Goal: Task Accomplishment & Management: Manage account settings

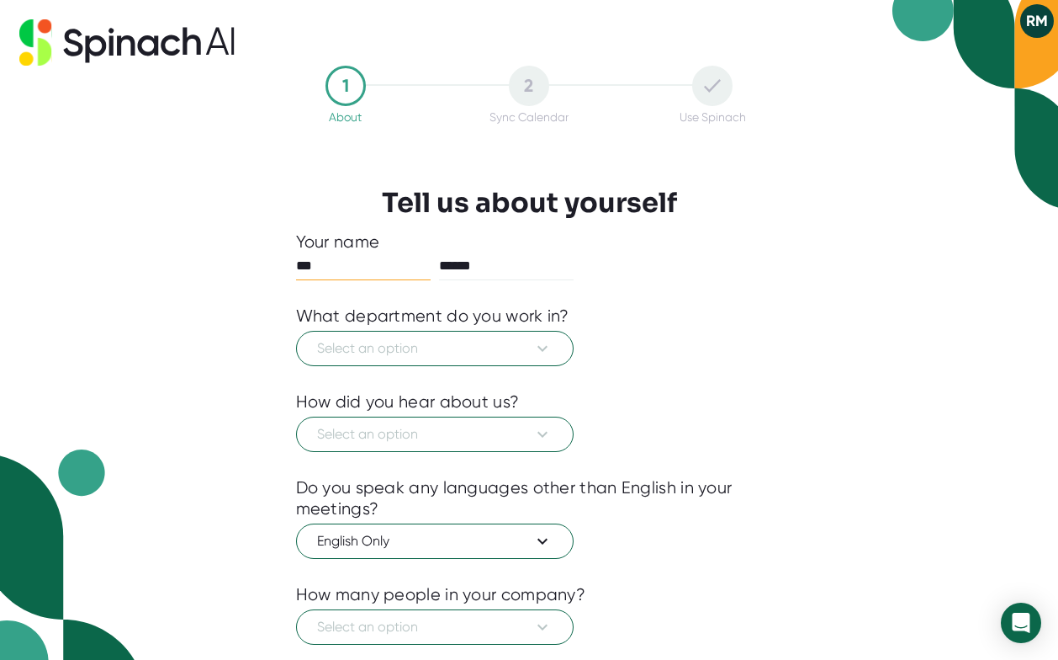
click at [545, 344] on icon at bounding box center [543, 348] width 20 height 20
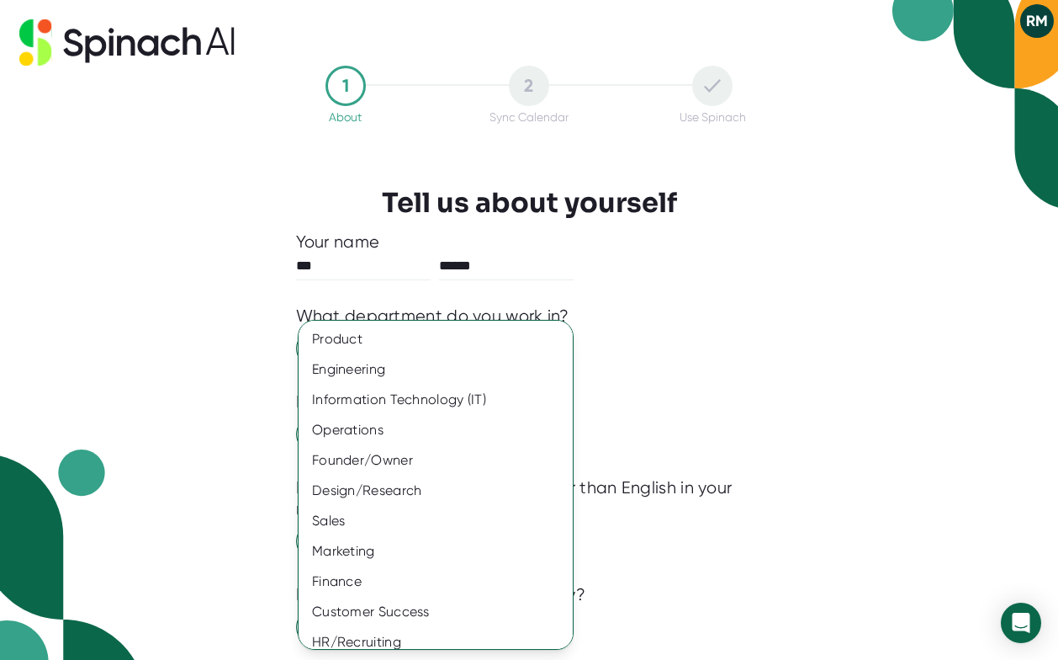
click at [506, 393] on div "Information Technology (IT)" at bounding box center [436, 399] width 274 height 30
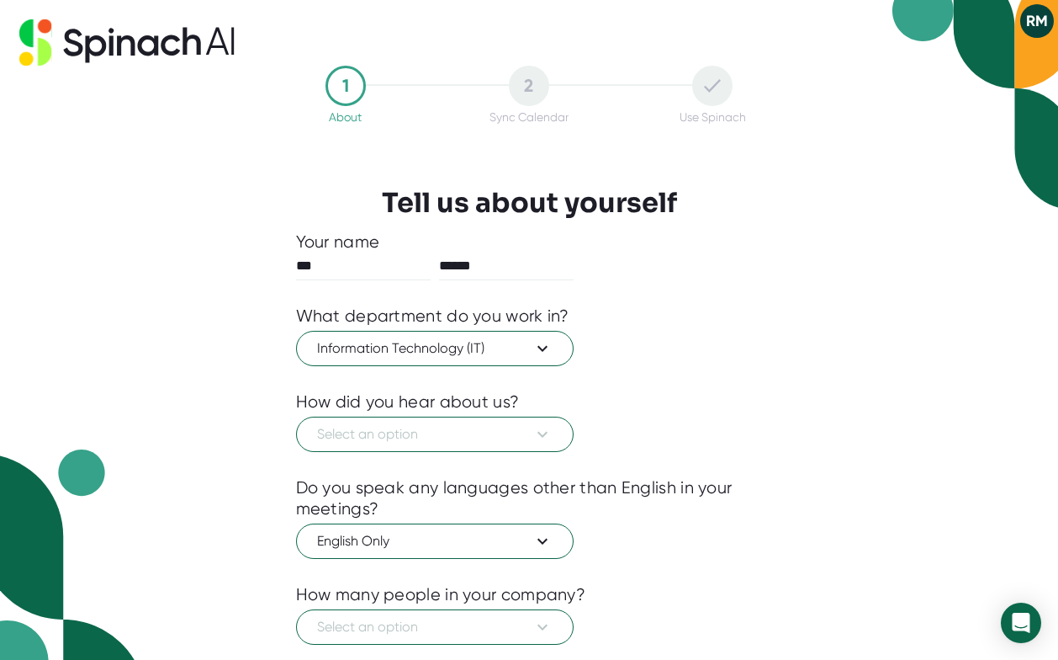
click at [546, 432] on icon at bounding box center [543, 434] width 20 height 20
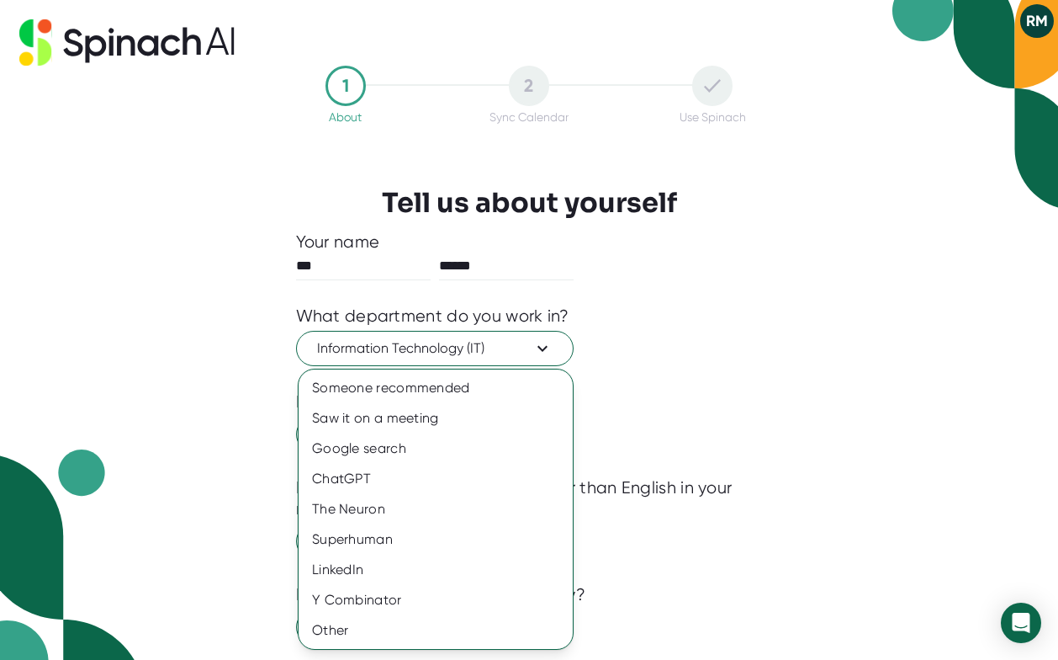
click at [551, 382] on div "Someone recommended" at bounding box center [436, 388] width 274 height 30
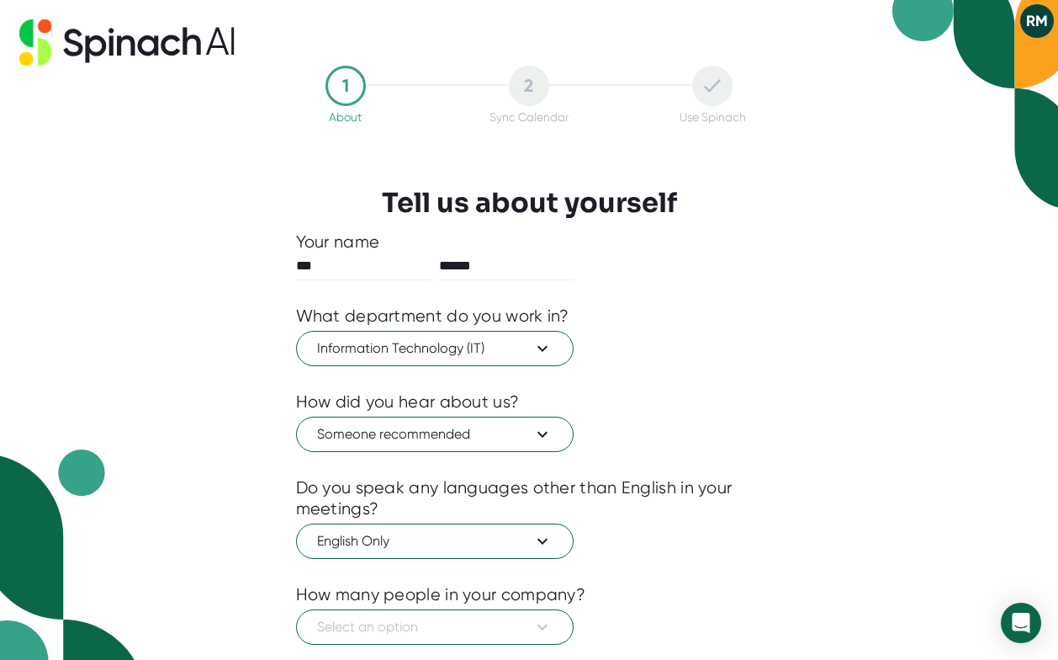
click at [542, 548] on icon at bounding box center [543, 541] width 20 height 20
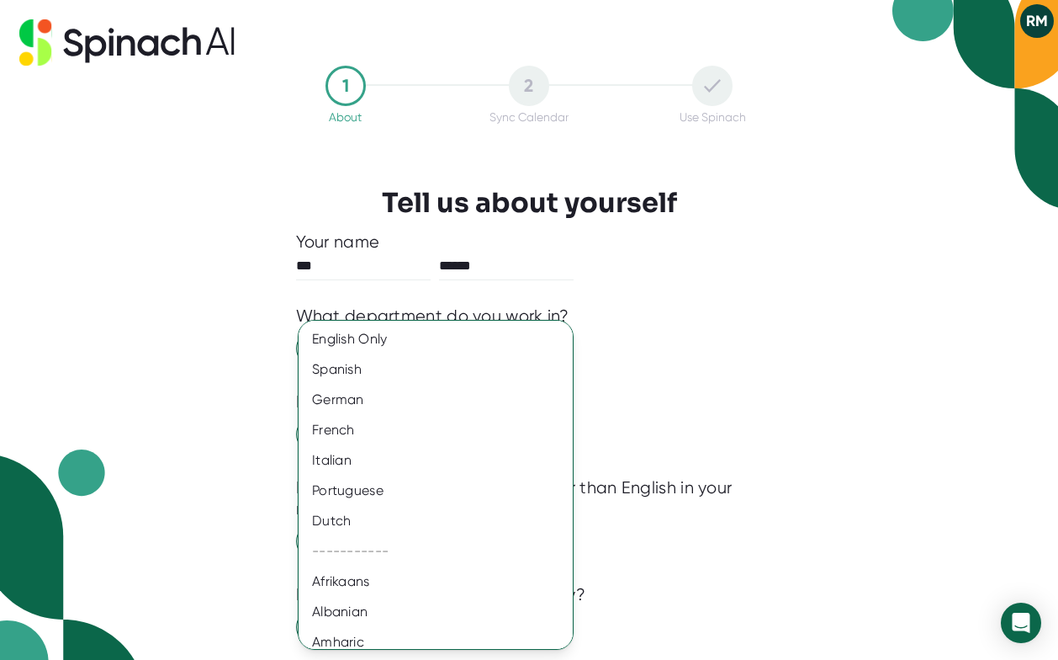
click at [756, 395] on div at bounding box center [529, 330] width 1058 height 660
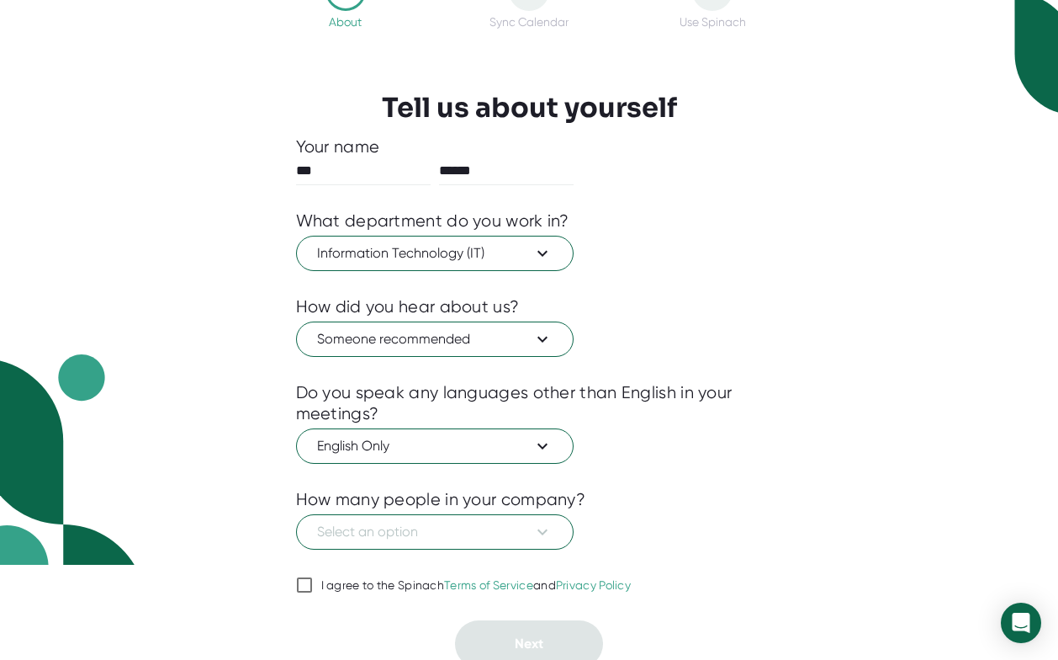
scroll to position [103, 0]
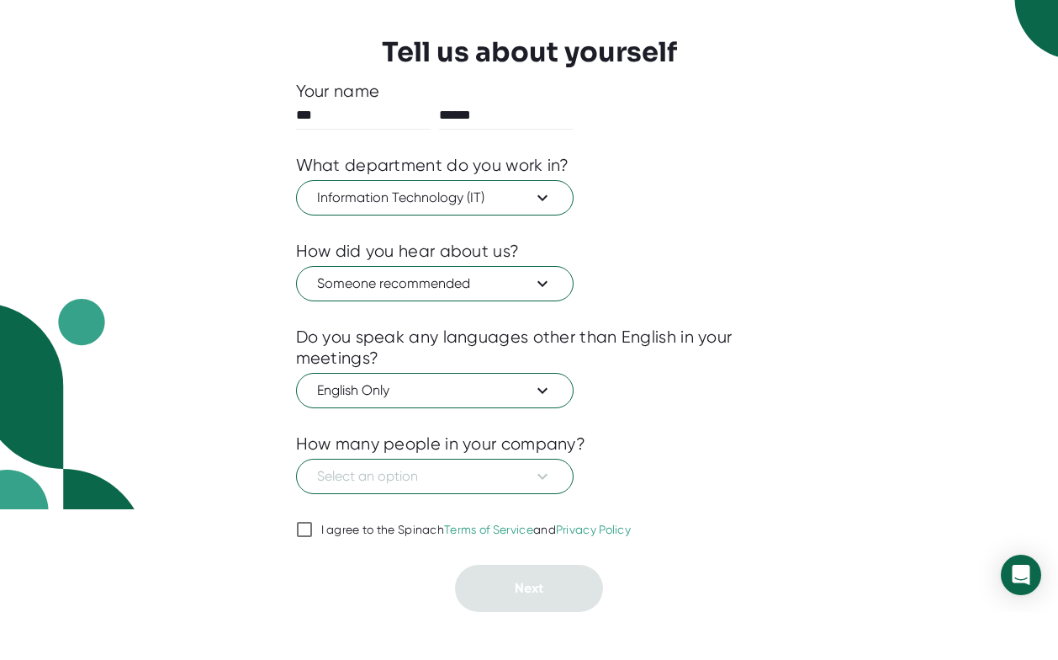
click at [543, 514] on icon at bounding box center [543, 524] width 20 height 20
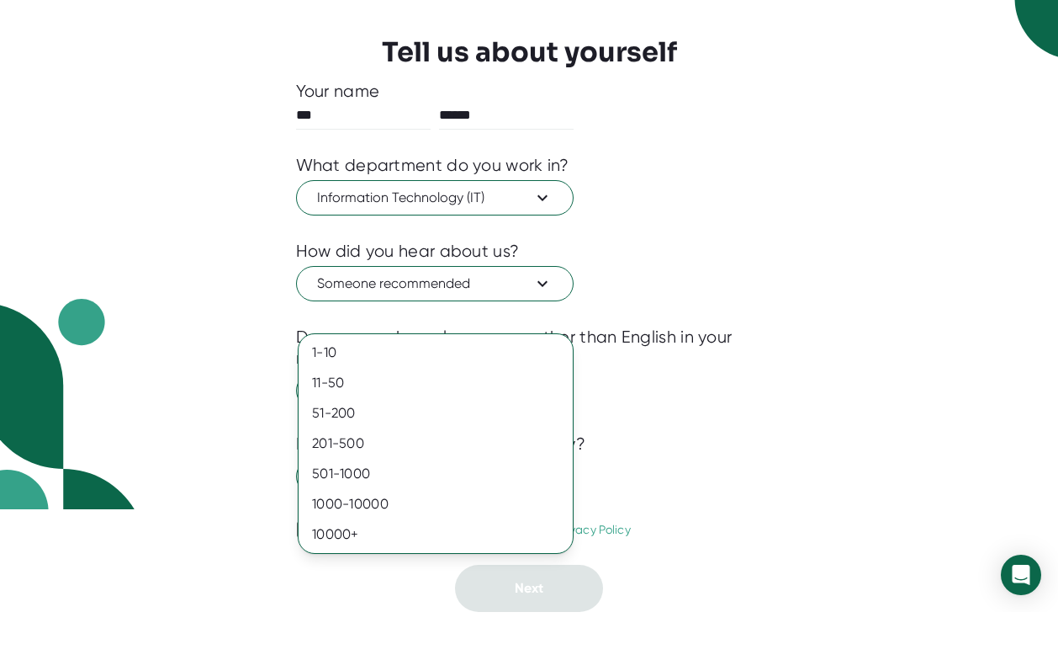
click at [519, 506] on div "501-1000" at bounding box center [436, 521] width 274 height 30
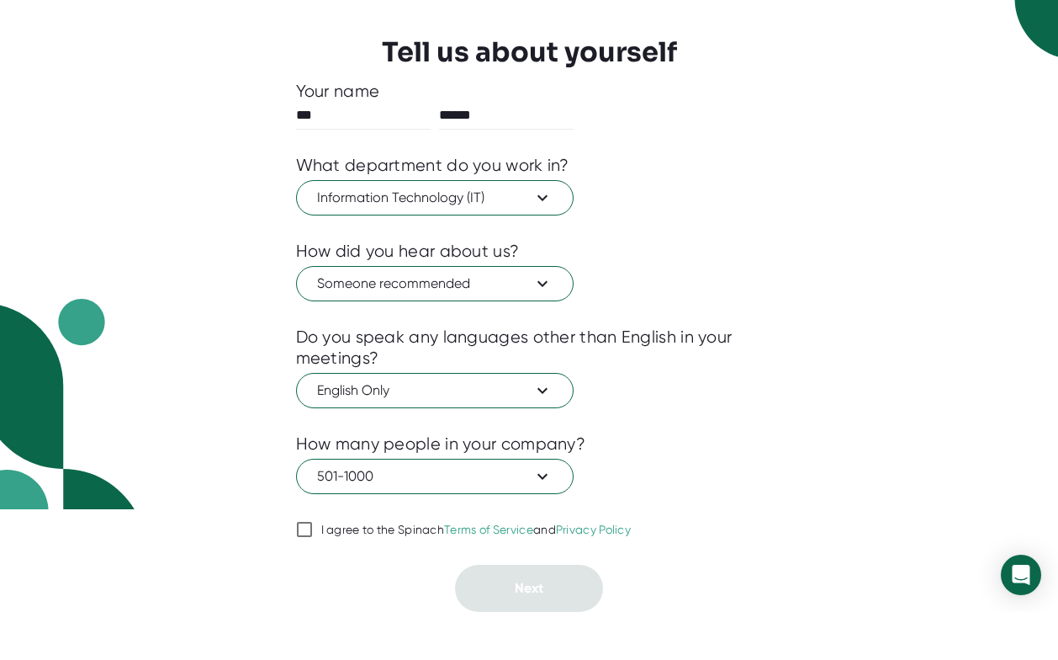
click at [310, 567] on input "I agree to the Spinach Terms of Service and Privacy Policy" at bounding box center [304, 577] width 17 height 20
checkbox input "true"
click at [558, 612] on button "Next" at bounding box center [529, 635] width 148 height 47
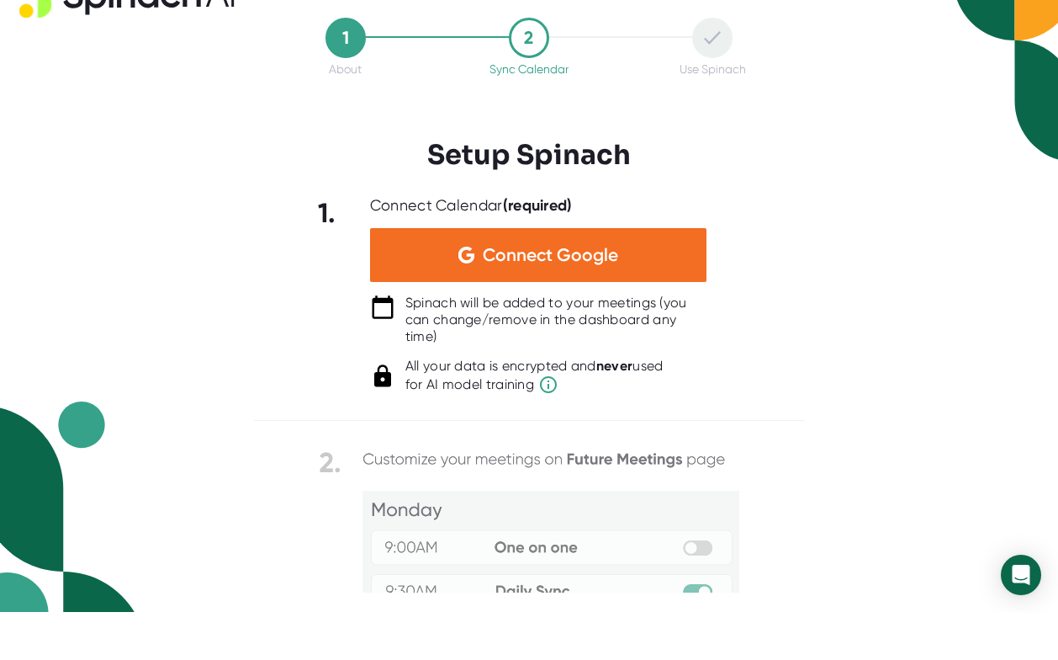
scroll to position [0, 0]
click at [635, 276] on div "Connect Google" at bounding box center [538, 303] width 337 height 54
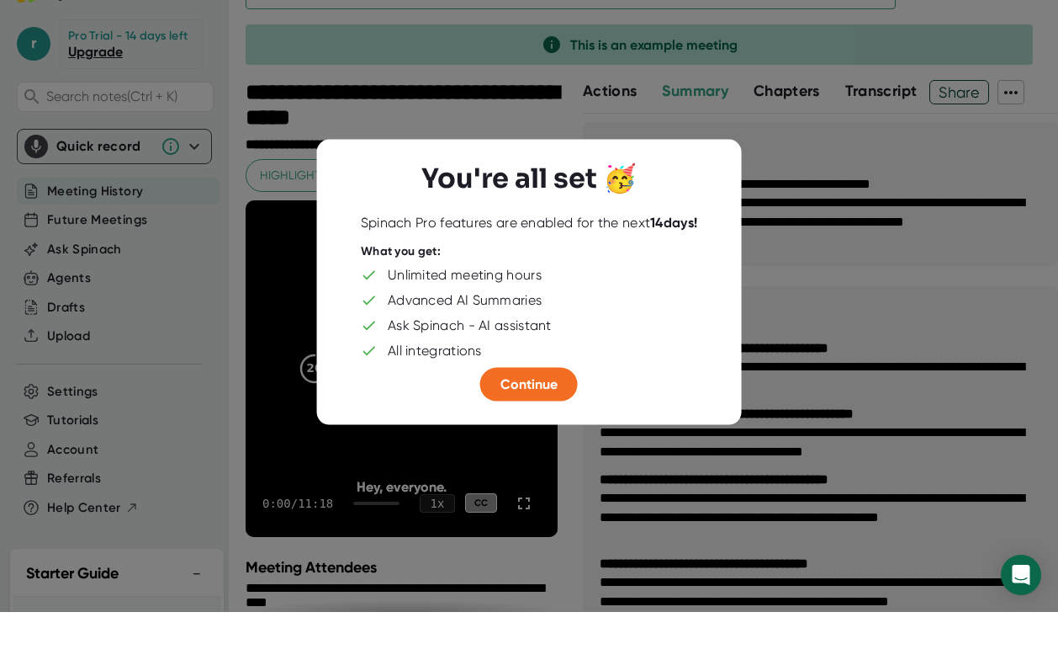
click at [542, 424] on span "Continue" at bounding box center [529, 432] width 57 height 16
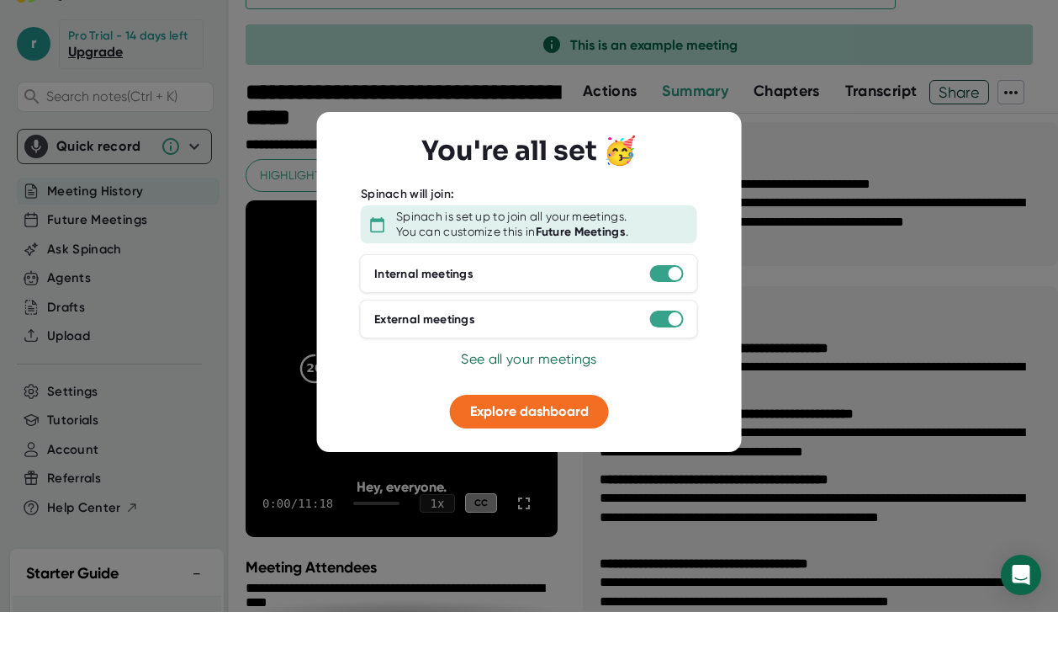
click at [559, 399] on span "See all your meetings" at bounding box center [528, 407] width 135 height 16
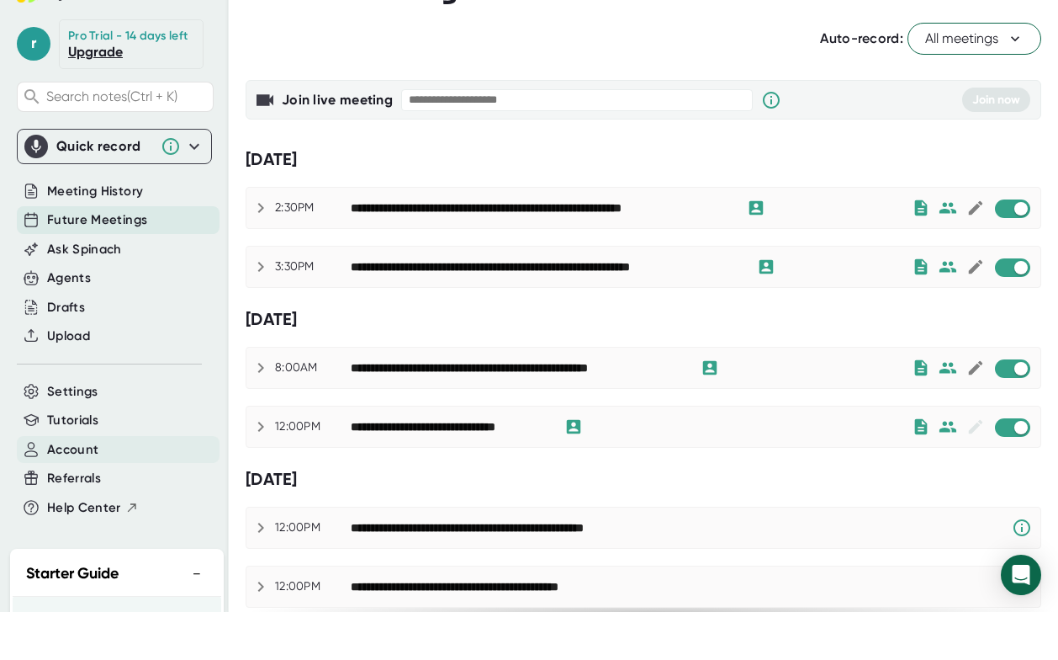
click at [143, 484] on div "Account" at bounding box center [118, 498] width 203 height 28
